Goal: Task Accomplishment & Management: Manage account settings

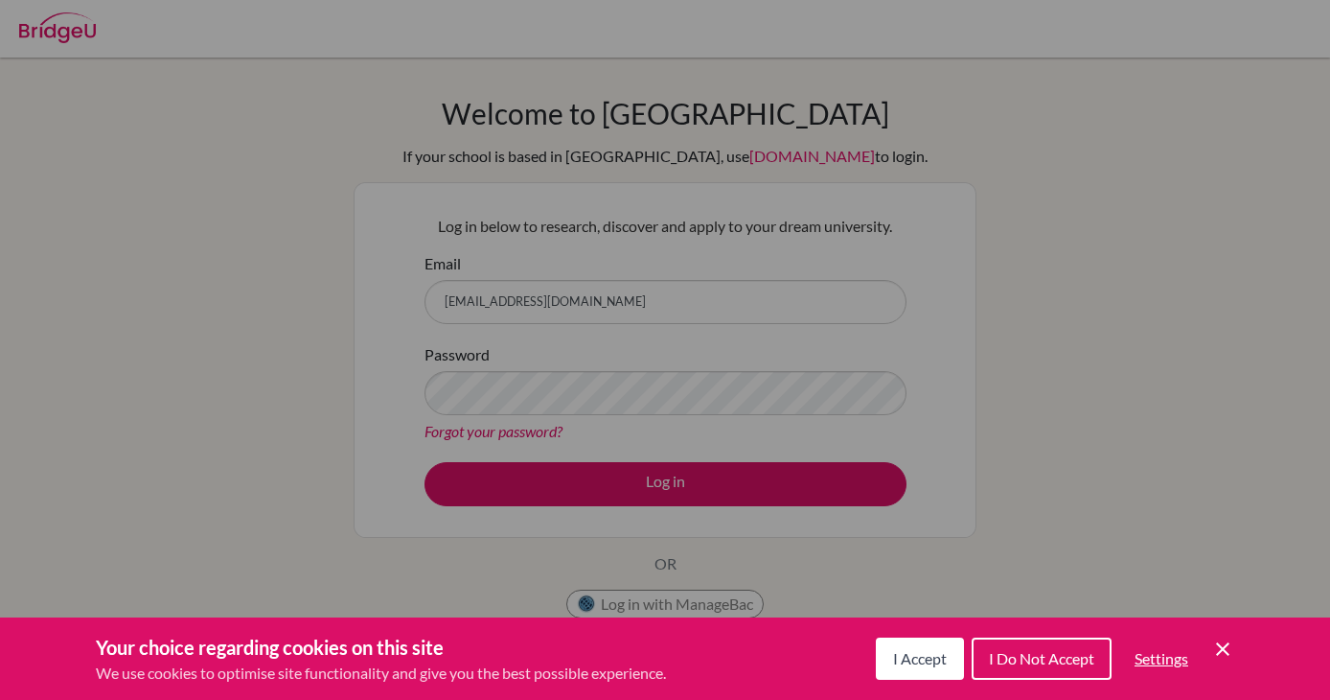
click at [575, 370] on div "Cookie Preferences" at bounding box center [665, 350] width 1330 height 700
click at [908, 667] on button "I Accept" at bounding box center [920, 658] width 88 height 42
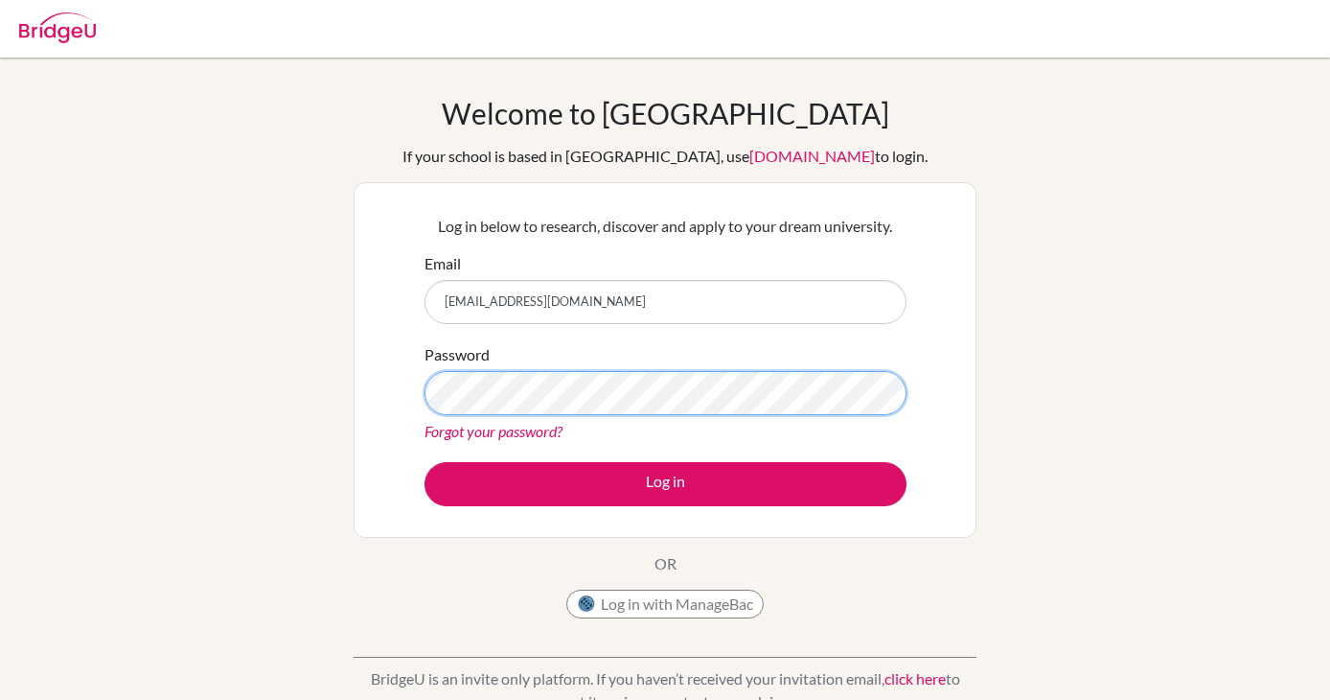
click at [425, 462] on button "Log in" at bounding box center [666, 484] width 482 height 44
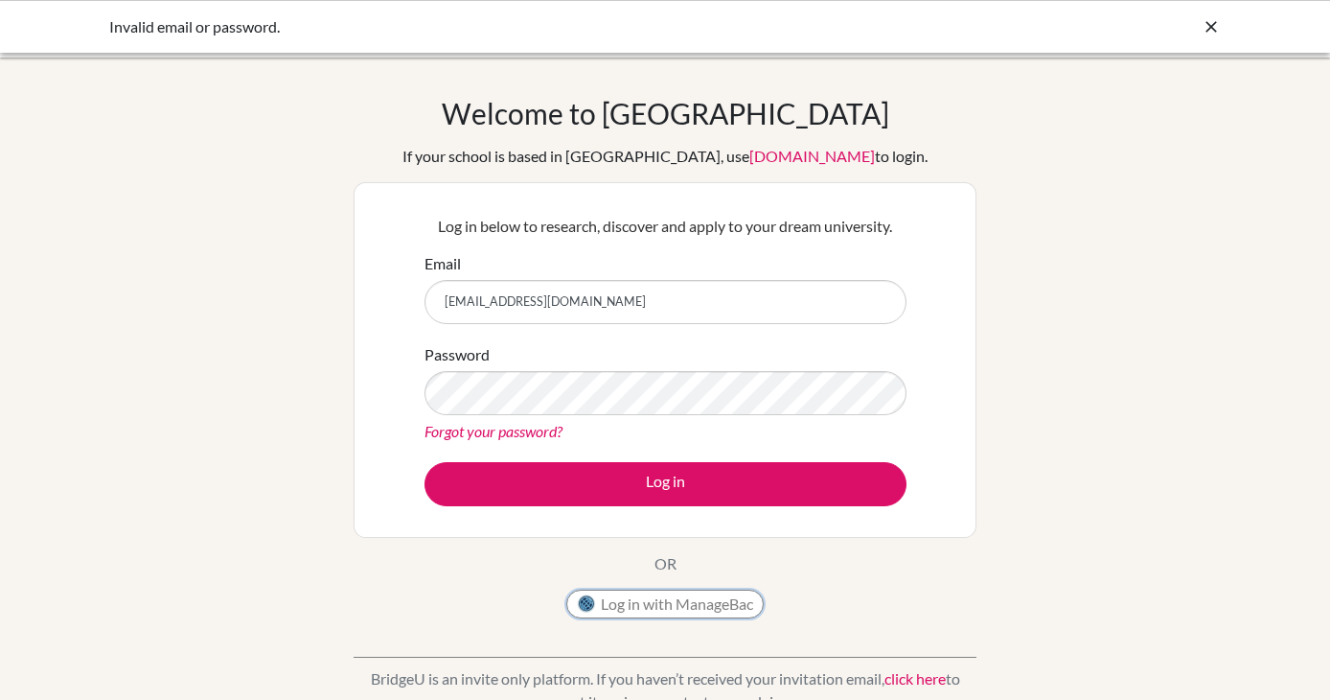
click at [630, 606] on button "Log in with ManageBac" at bounding box center [665, 604] width 197 height 29
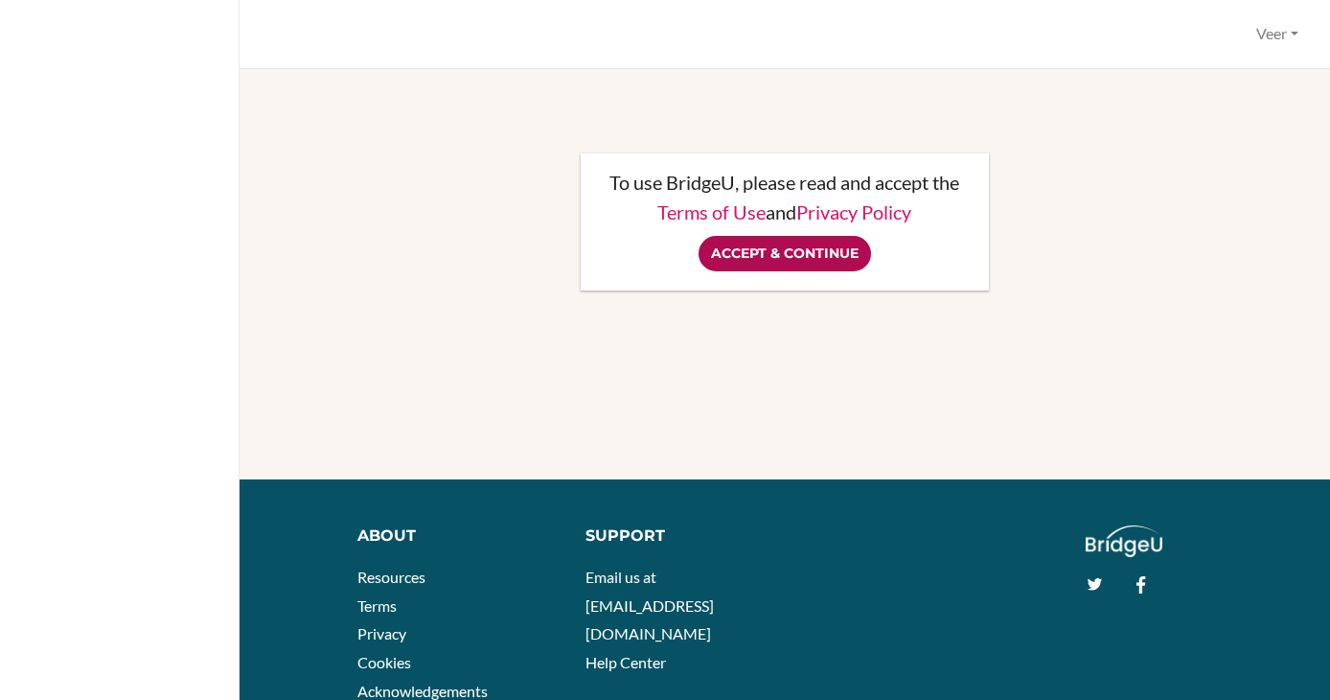
click at [729, 252] on input "Accept & Continue" at bounding box center [785, 253] width 173 height 35
